Goal: Information Seeking & Learning: Learn about a topic

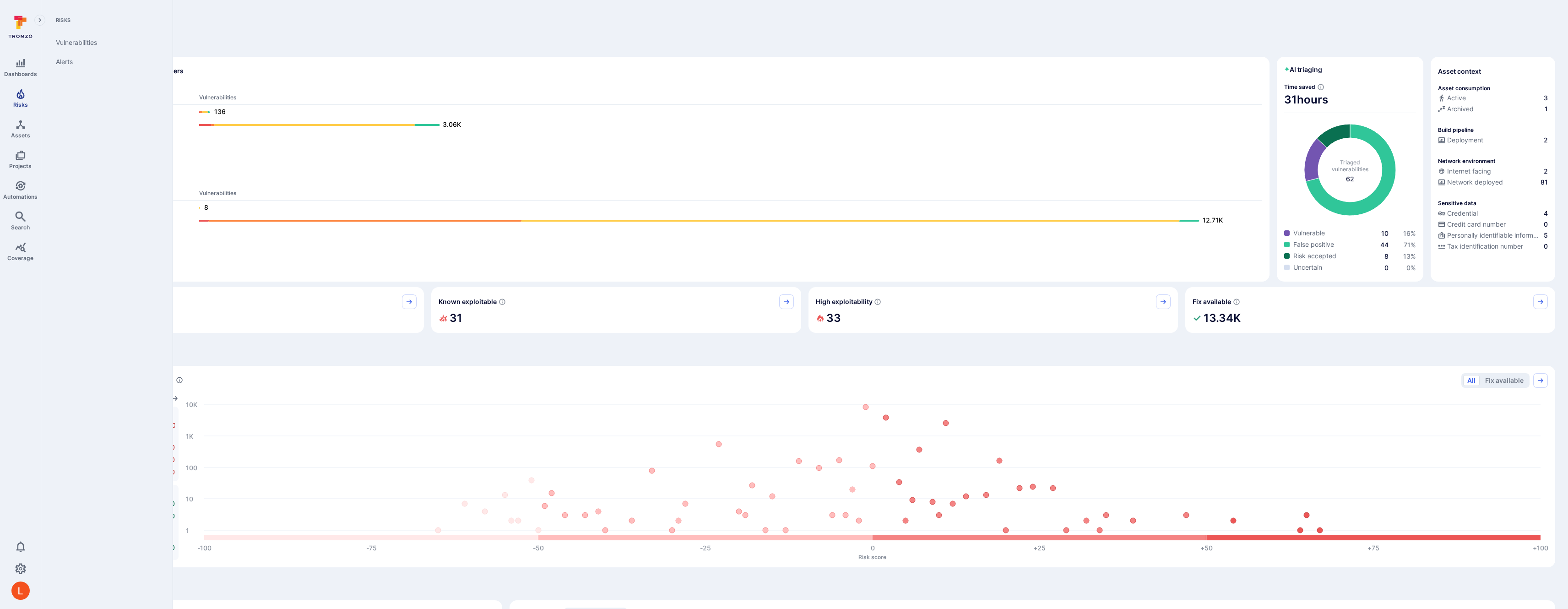
click at [17, 100] on link "Risks" at bounding box center [20, 98] width 41 height 27
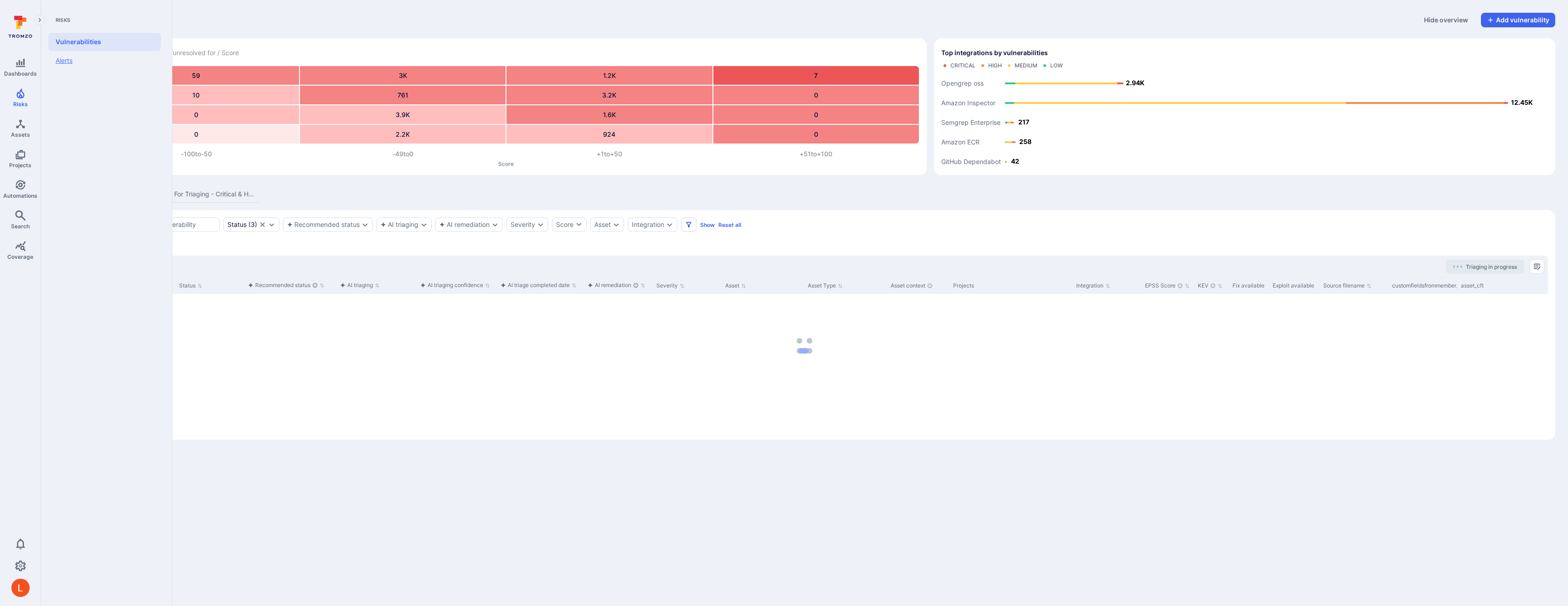
click at [55, 57] on link "Alerts" at bounding box center [104, 60] width 113 height 19
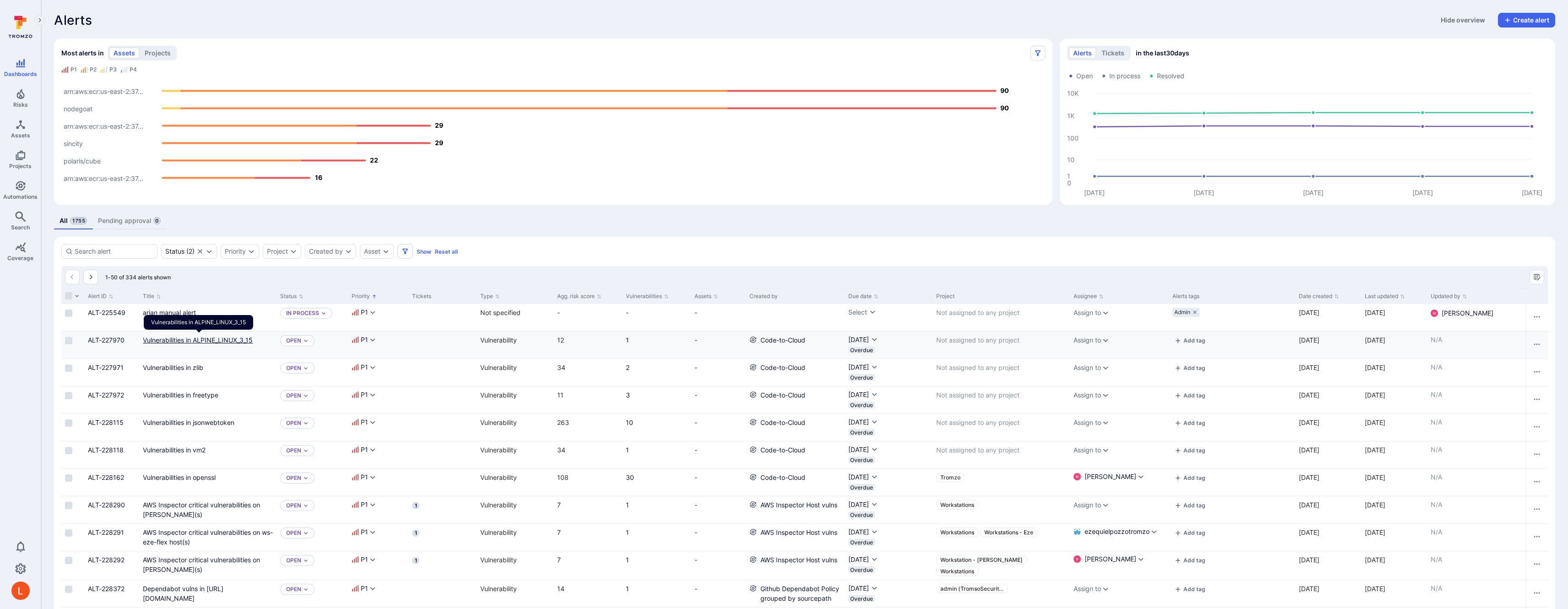
click at [164, 339] on link "Vulnerabilities in ALPINE_LINUX_3_15" at bounding box center [198, 340] width 110 height 8
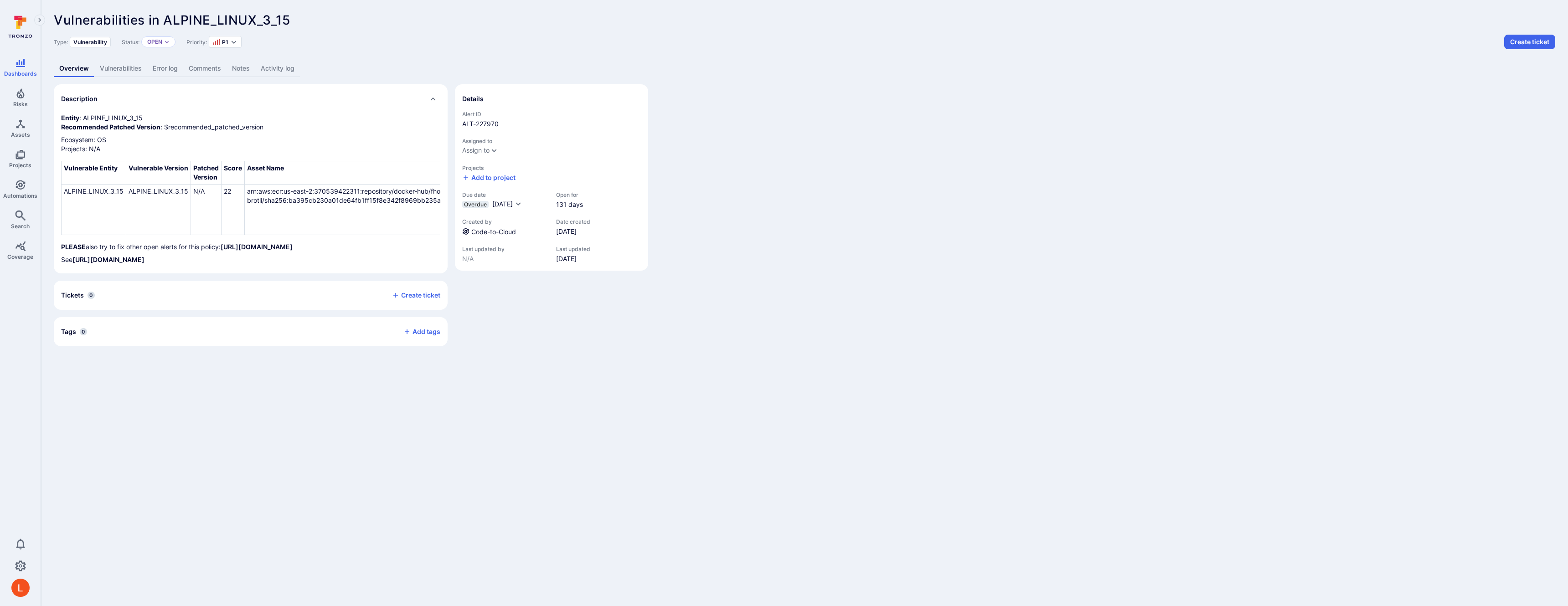
click at [275, 68] on link "Activity log" at bounding box center [277, 69] width 44 height 17
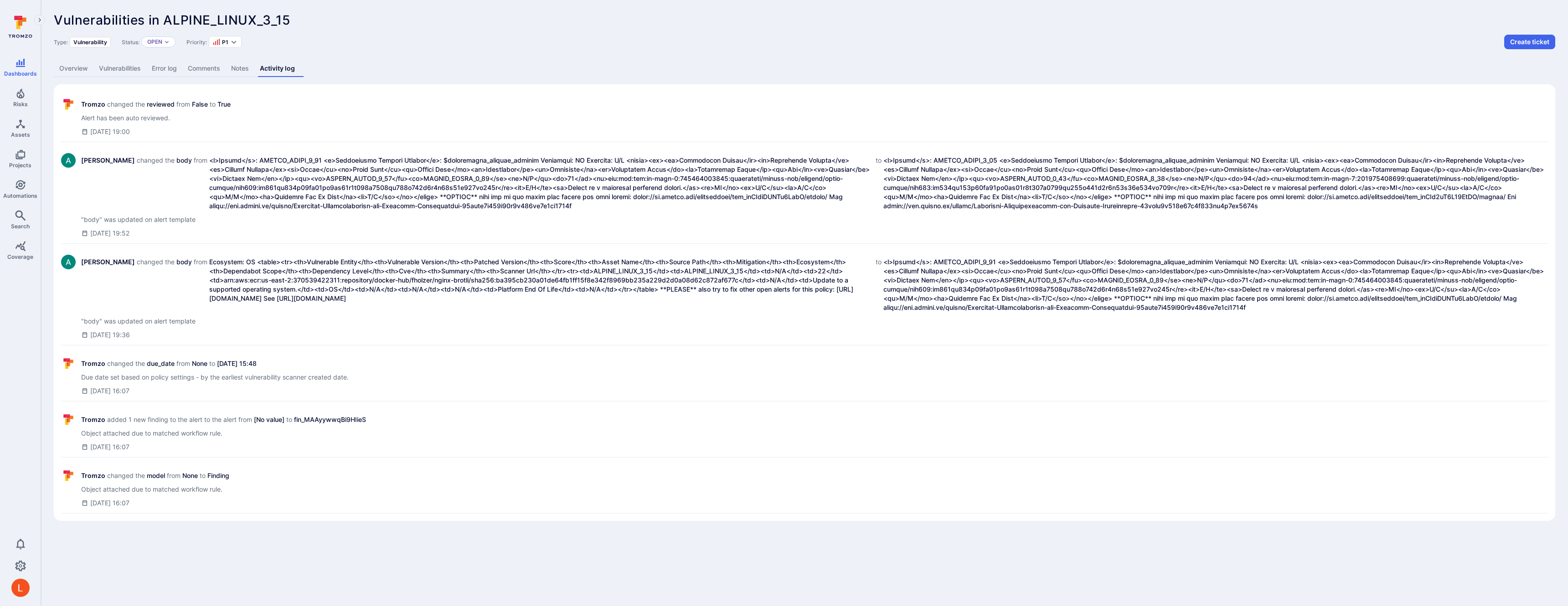
click at [84, 68] on link "Overview" at bounding box center [74, 69] width 40 height 17
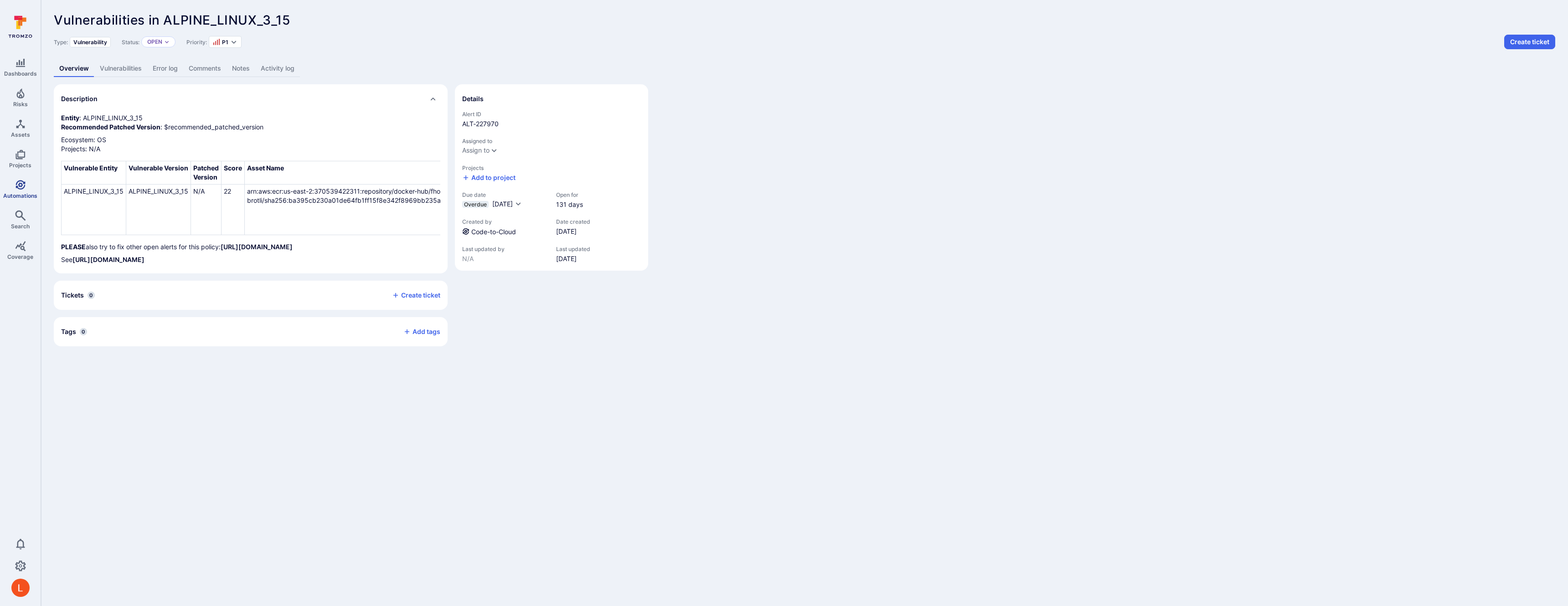
click at [18, 190] on icon "Automations" at bounding box center [20, 185] width 11 height 11
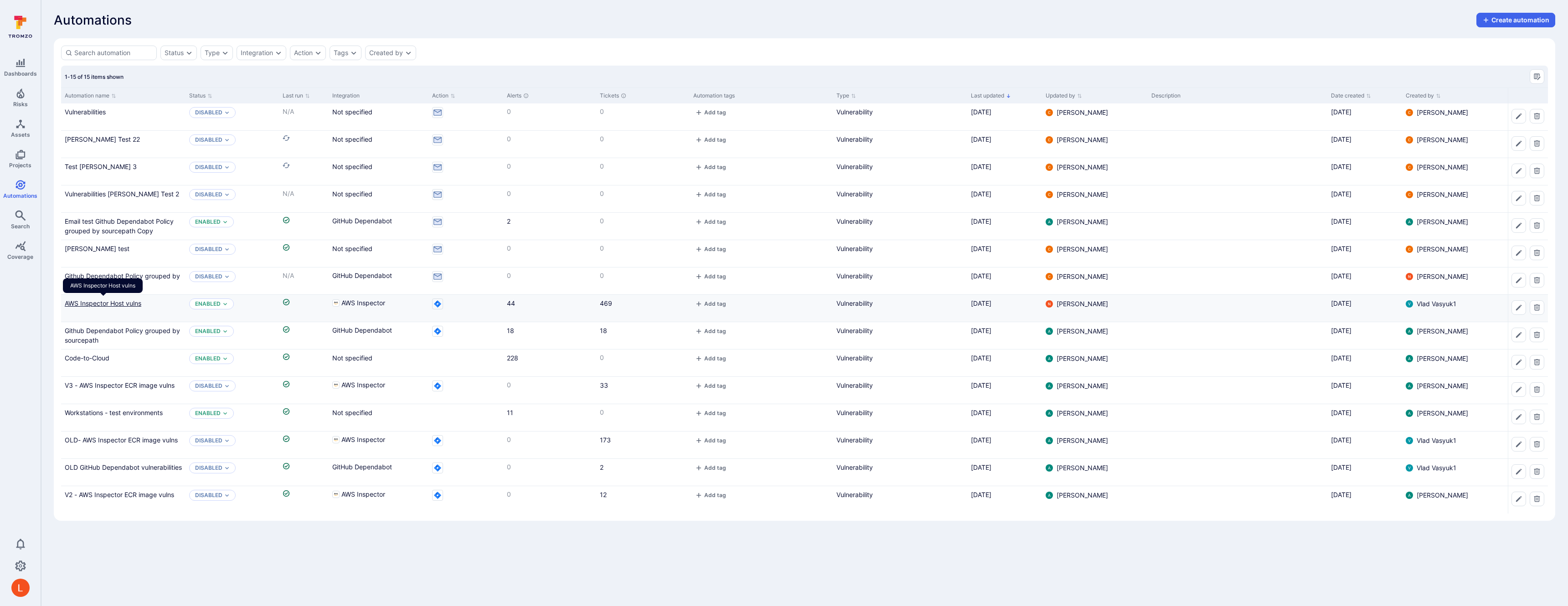
click at [102, 302] on link "AWS Inspector Host vulns" at bounding box center [103, 303] width 77 height 8
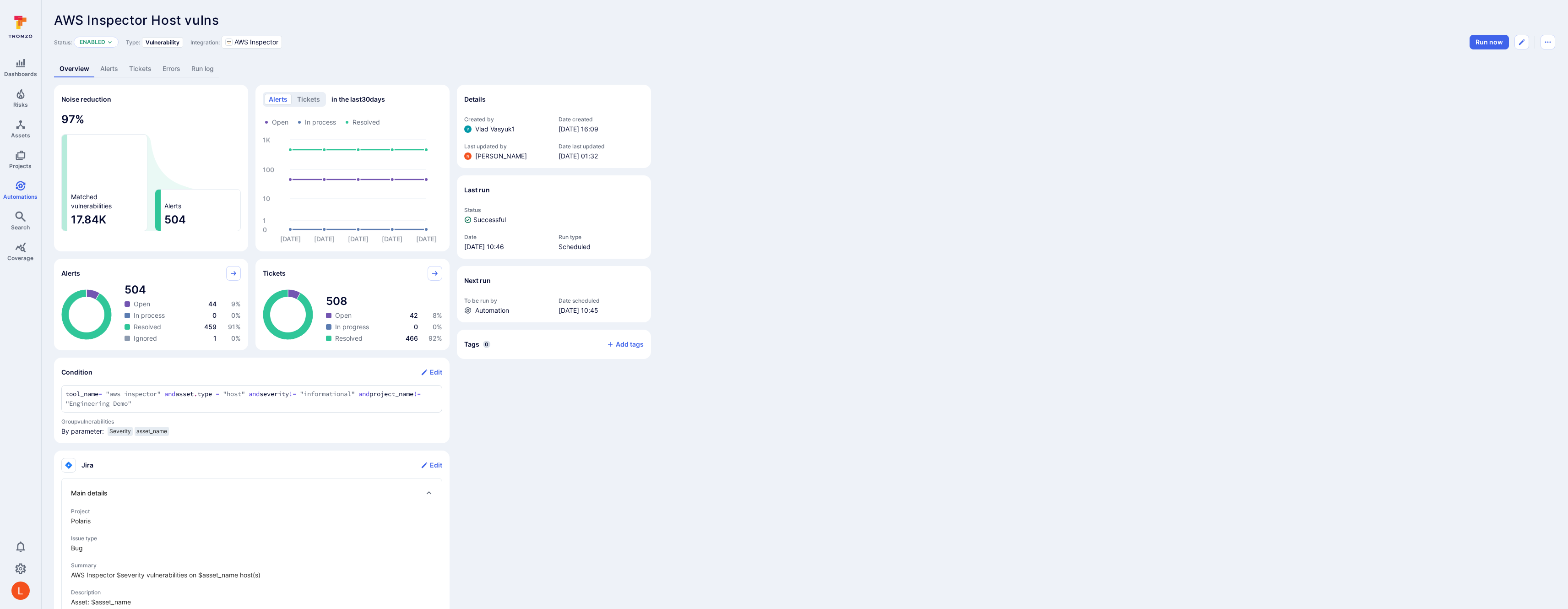
click at [114, 74] on link "Alerts" at bounding box center [109, 69] width 29 height 17
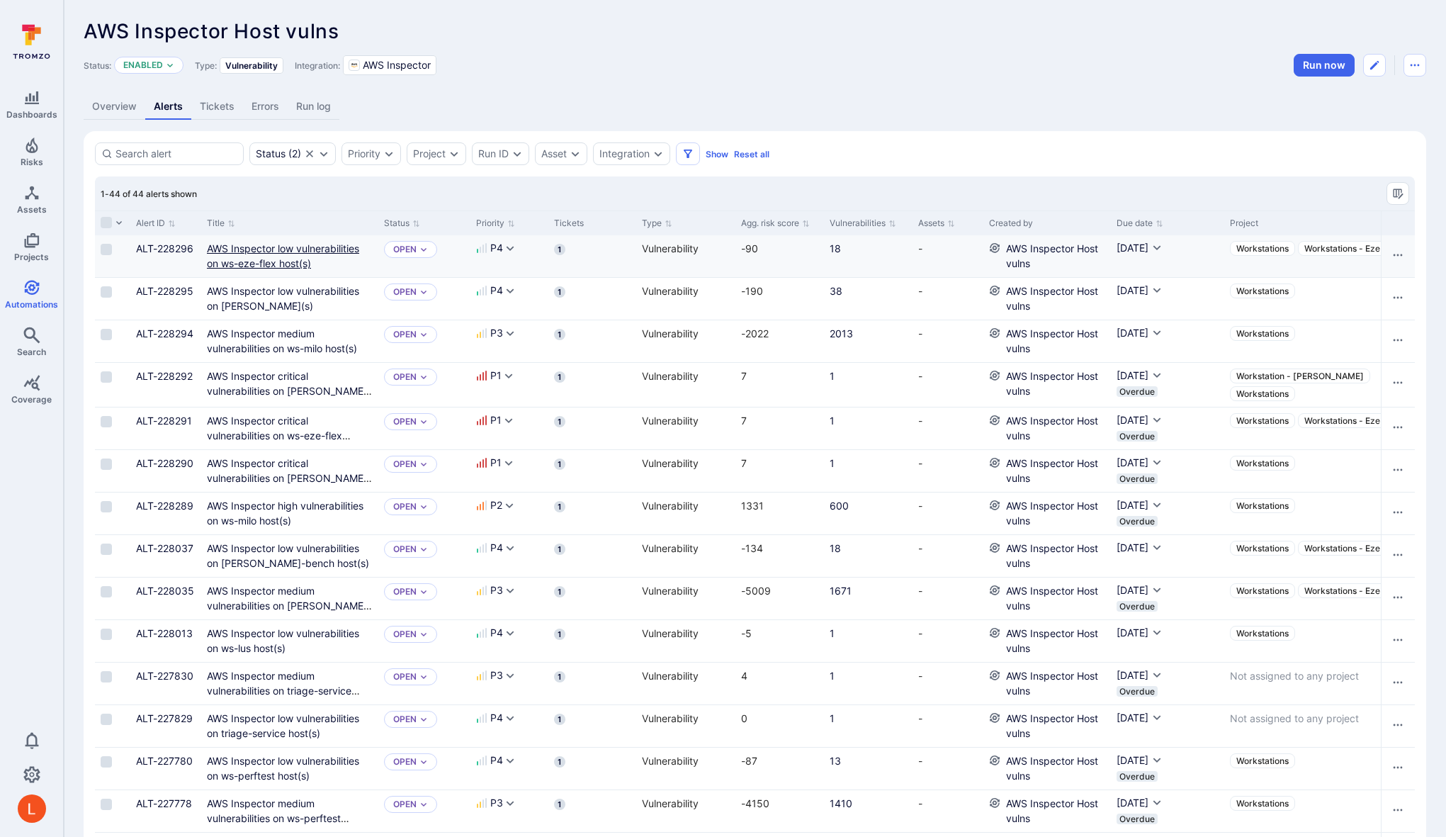
click at [232, 251] on link "AWS Inspector low vulnerabilities on ws-eze-flex host(s)" at bounding box center [283, 255] width 152 height 27
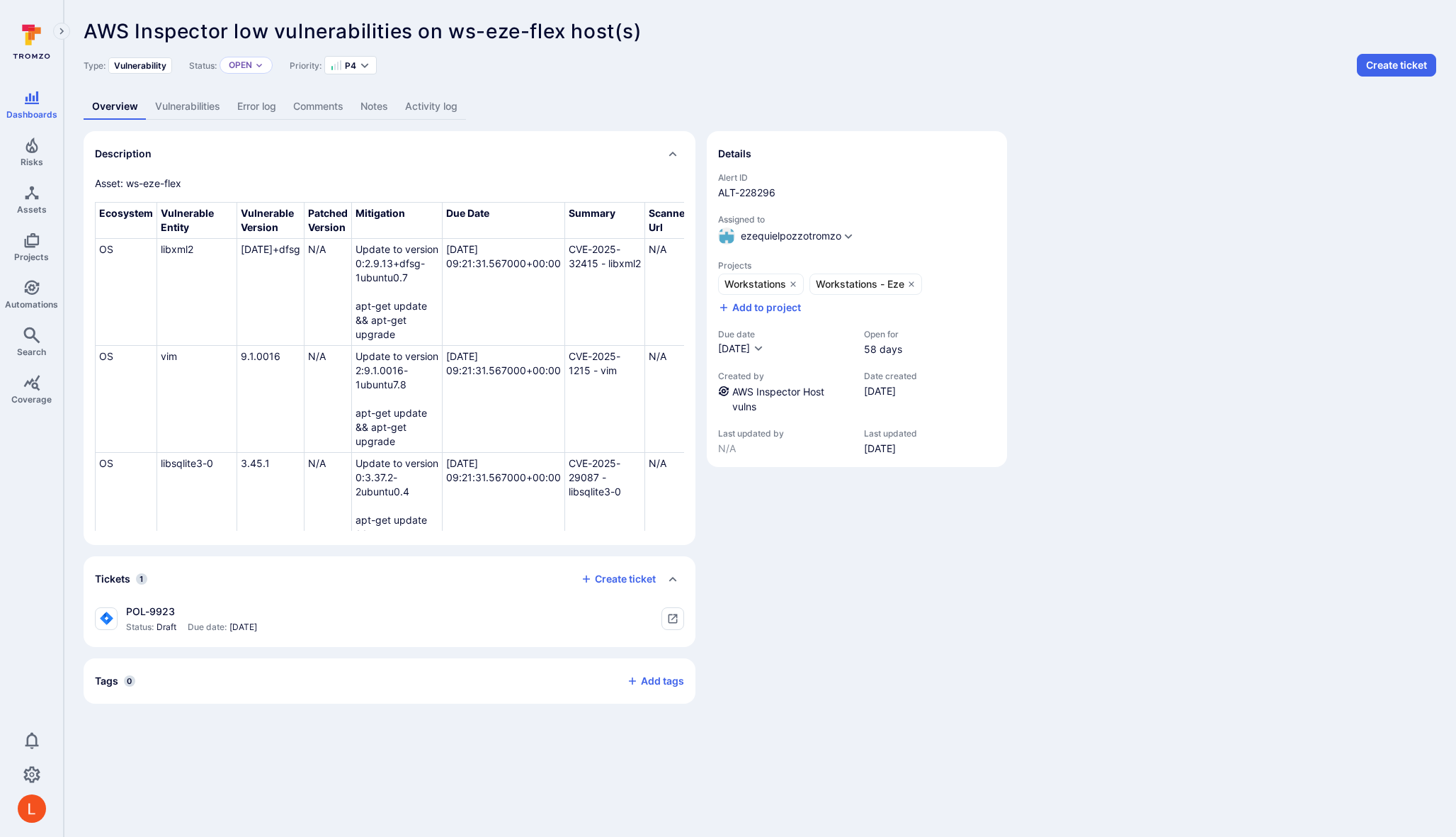
click at [427, 111] on link "Activity log" at bounding box center [431, 107] width 69 height 26
